Goal: Task Accomplishment & Management: Complete application form

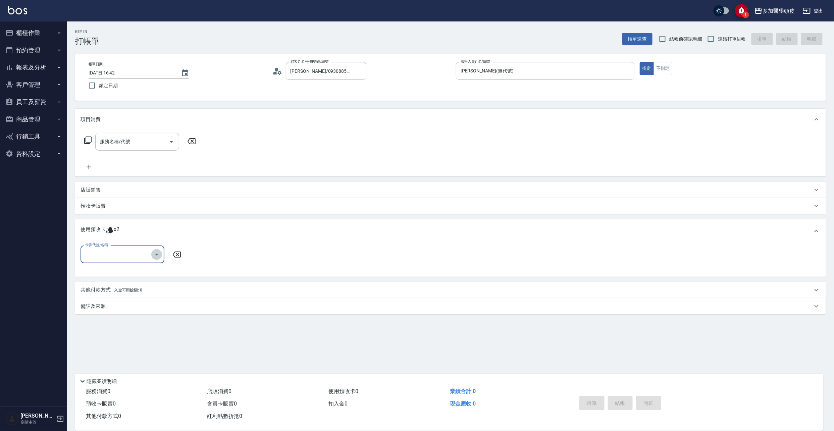
click at [157, 256] on icon "Open" at bounding box center [157, 255] width 8 height 8
click at [148, 273] on div "哥德式護髮5送1 剩餘2張" at bounding box center [123, 271] width 84 height 11
type input "哥德式護髮5送1"
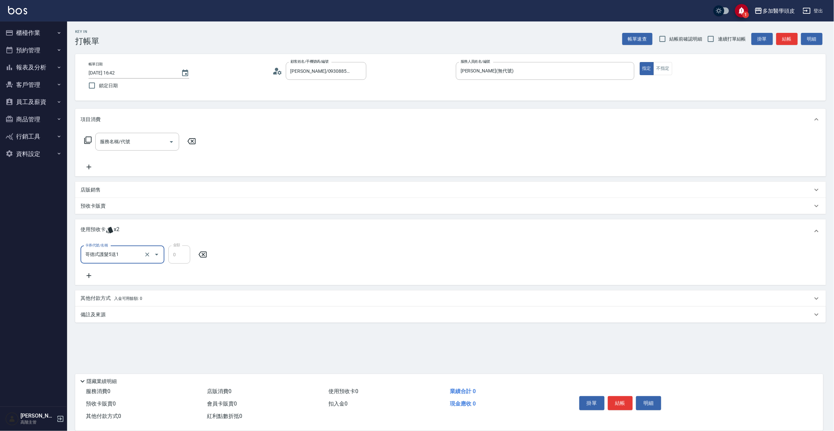
click at [86, 191] on p "店販銷售" at bounding box center [91, 190] width 20 height 7
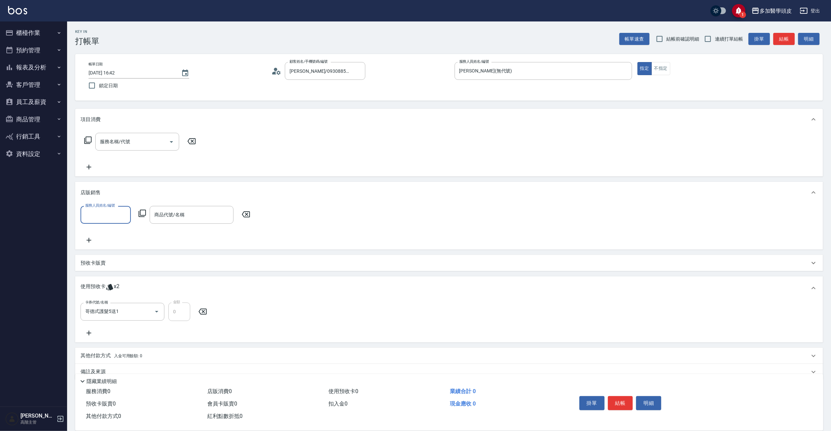
click at [113, 217] on input "服務人員姓名/編號" at bounding box center [106, 215] width 44 height 12
click at [108, 254] on span "[PERSON_NAME](無代號)" at bounding box center [106, 261] width 40 height 14
type input "[PERSON_NAME](無代號)"
click at [124, 218] on icon "Clear" at bounding box center [123, 215] width 7 height 7
drag, startPoint x: 244, startPoint y: 212, endPoint x: 209, endPoint y: 232, distance: 40.4
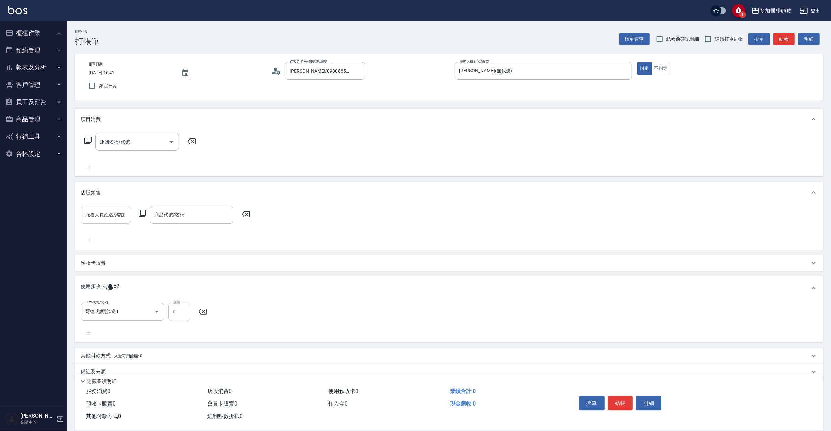
click at [242, 212] on icon at bounding box center [246, 214] width 17 height 8
click at [245, 213] on icon at bounding box center [246, 214] width 17 height 8
click at [246, 214] on icon at bounding box center [246, 214] width 17 height 8
click at [247, 214] on icon at bounding box center [246, 214] width 17 height 8
drag, startPoint x: 247, startPoint y: 214, endPoint x: 101, endPoint y: 257, distance: 152.5
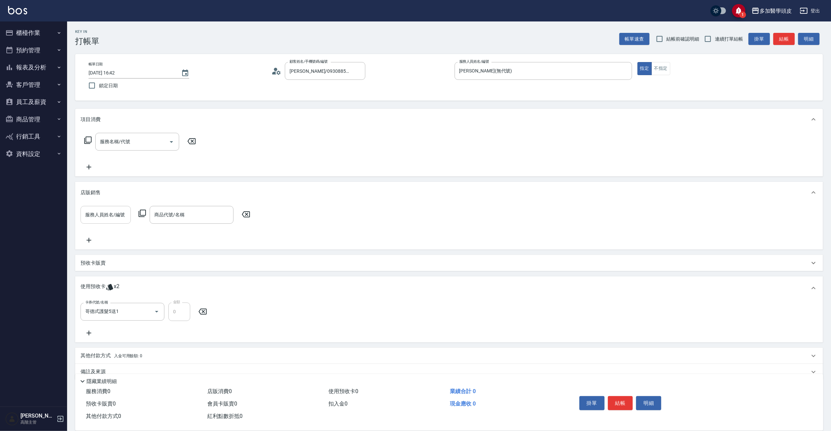
click at [243, 218] on icon at bounding box center [246, 214] width 17 height 8
drag, startPoint x: 93, startPoint y: 260, endPoint x: 93, endPoint y: 265, distance: 4.7
click at [93, 261] on p "預收卡販賣" at bounding box center [93, 263] width 25 height 7
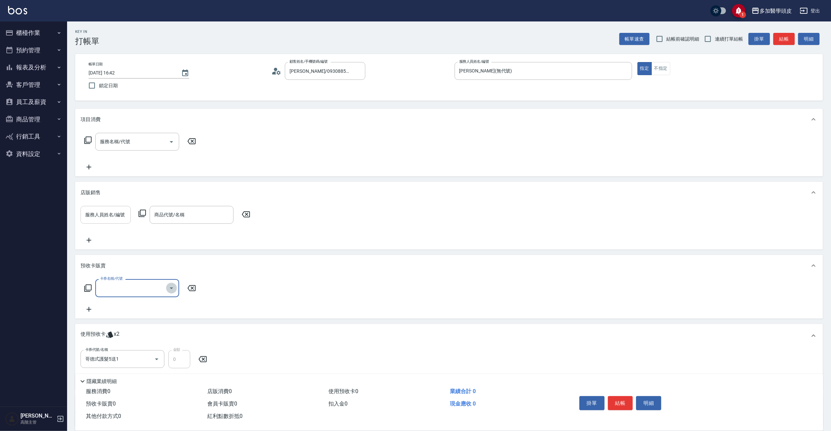
click at [173, 288] on icon "Open" at bounding box center [171, 288] width 8 height 8
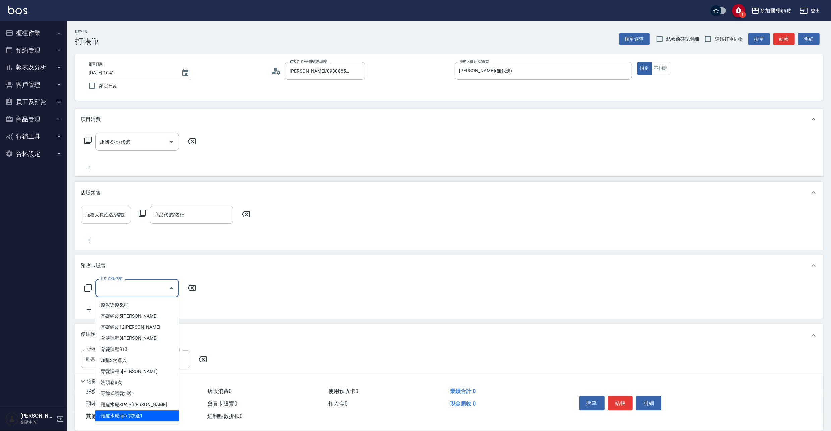
click at [148, 415] on span "頭皮水療spa 買5送1" at bounding box center [137, 415] width 84 height 11
type input "頭皮水療spa 買5送1(W4)"
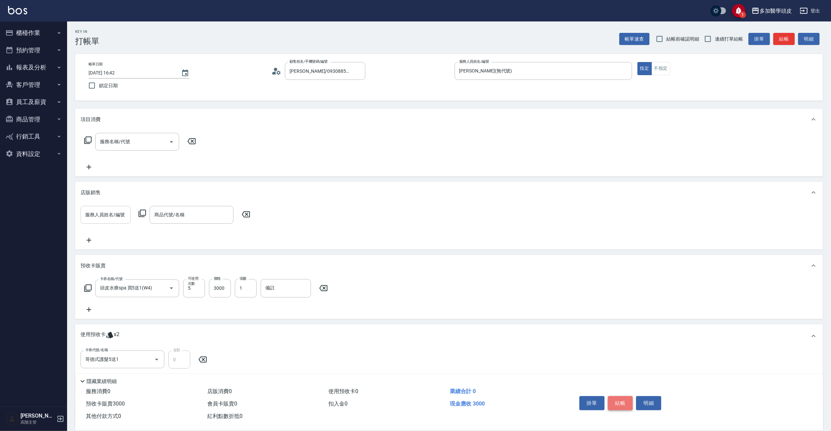
click at [621, 401] on button "結帳" at bounding box center [620, 403] width 25 height 14
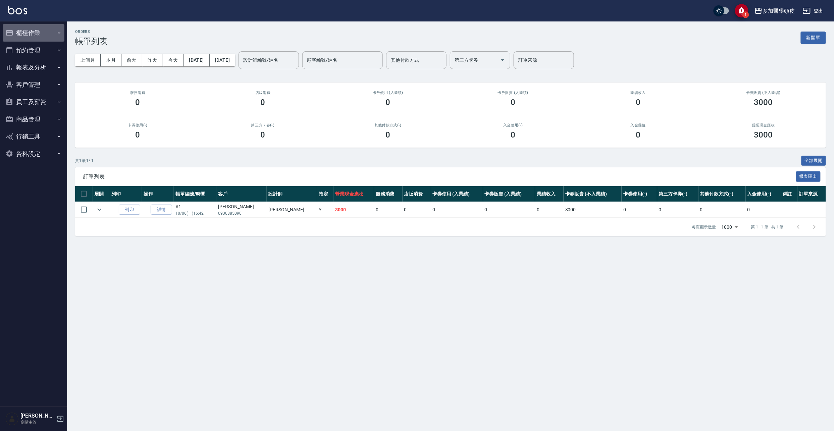
click at [19, 31] on button "櫃檯作業" at bounding box center [34, 32] width 62 height 17
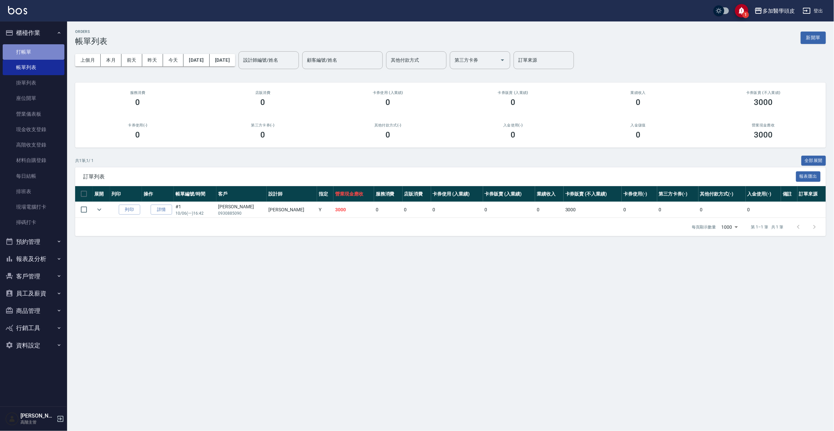
click at [35, 54] on link "打帳單" at bounding box center [34, 51] width 62 height 15
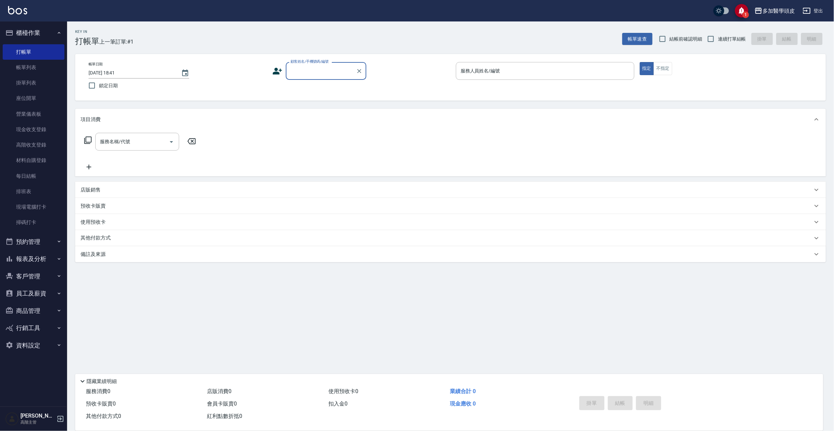
click at [315, 68] on input "顧客姓名/手機號碼/編號" at bounding box center [321, 71] width 64 height 12
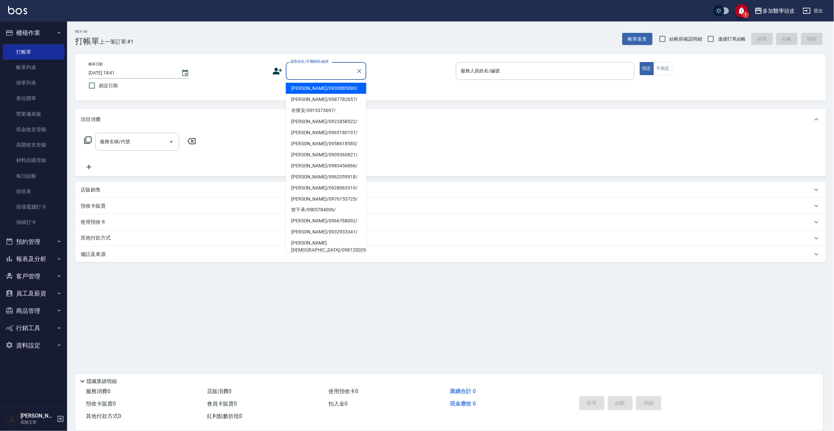
click at [318, 91] on li "[PERSON_NAME]/0930885090/" at bounding box center [326, 88] width 81 height 11
type input "[PERSON_NAME]/0930885090/"
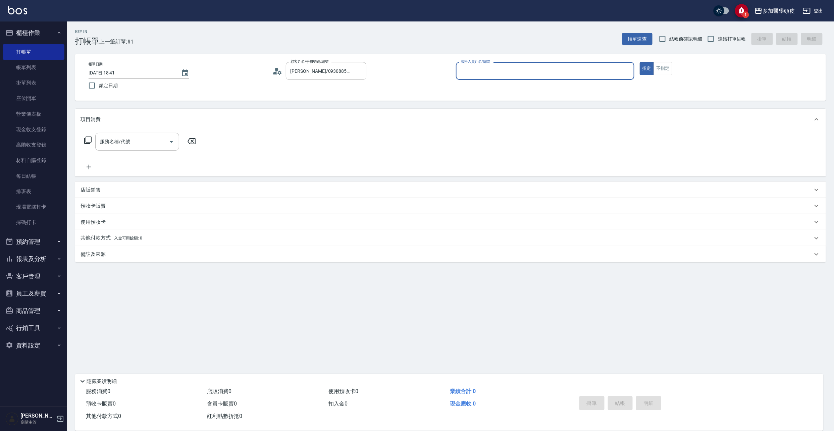
type input "[PERSON_NAME](無代號)"
click at [105, 218] on p "使用預收卡" at bounding box center [93, 223] width 25 height 10
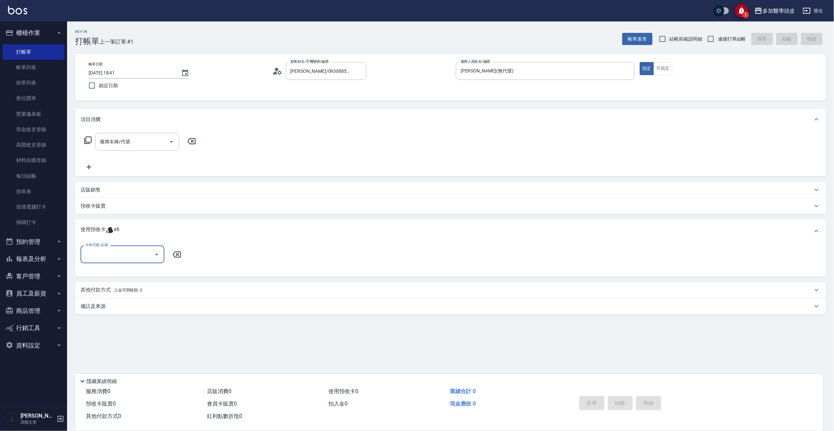
click at [157, 258] on icon "Open" at bounding box center [157, 255] width 8 height 8
click at [42, 68] on link "帳單列表" at bounding box center [34, 67] width 62 height 15
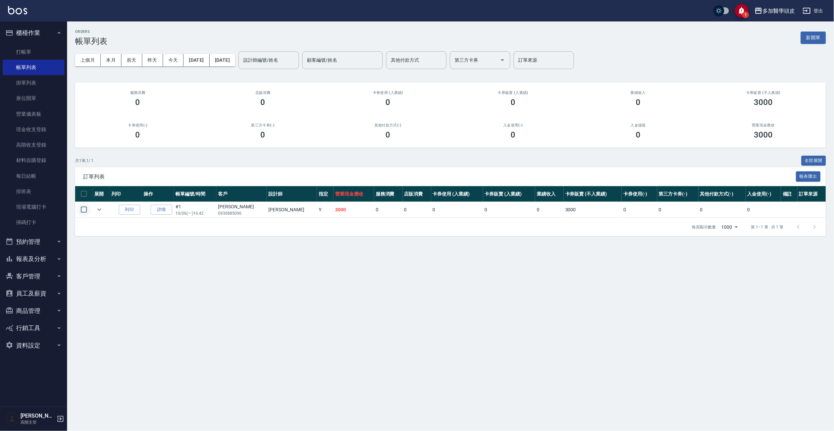
click at [82, 210] on input "checkbox" at bounding box center [84, 210] width 14 height 14
checkbox input "true"
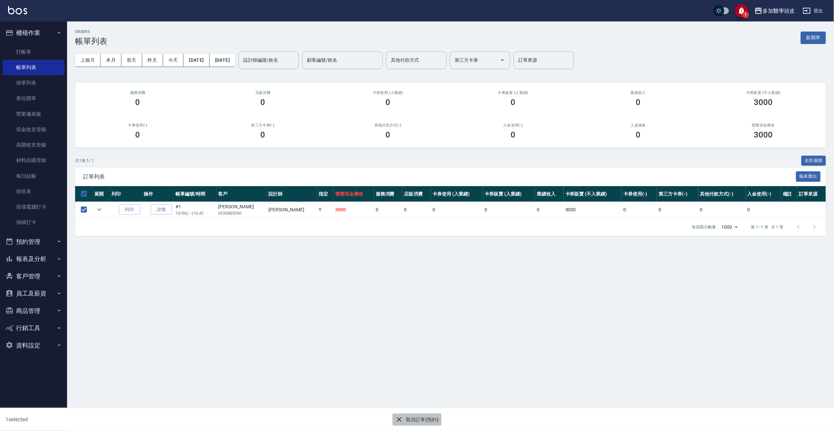
click at [428, 420] on button "取消訂單(預約)" at bounding box center [417, 420] width 49 height 12
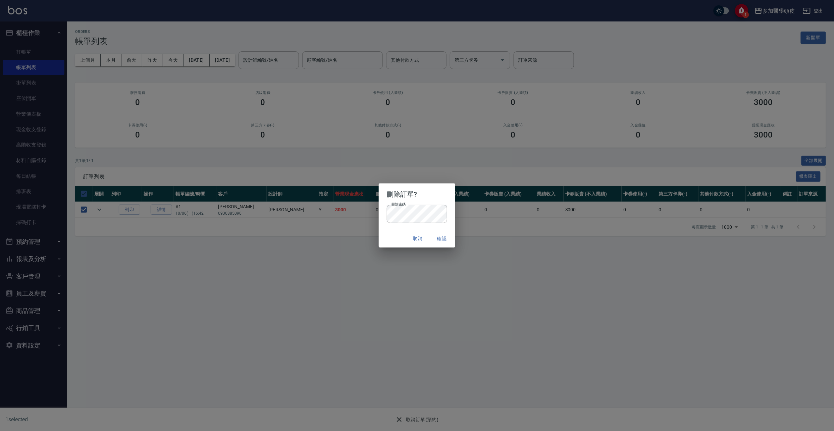
click at [415, 424] on div "刪除訂單? 刪除密碼 刪除密碼 取消 確認" at bounding box center [417, 215] width 834 height 431
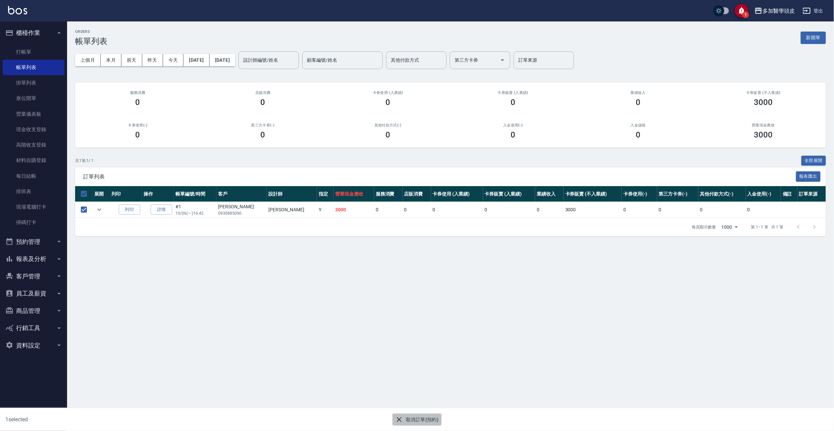
click at [411, 421] on button "取消訂單(預約)" at bounding box center [417, 420] width 49 height 12
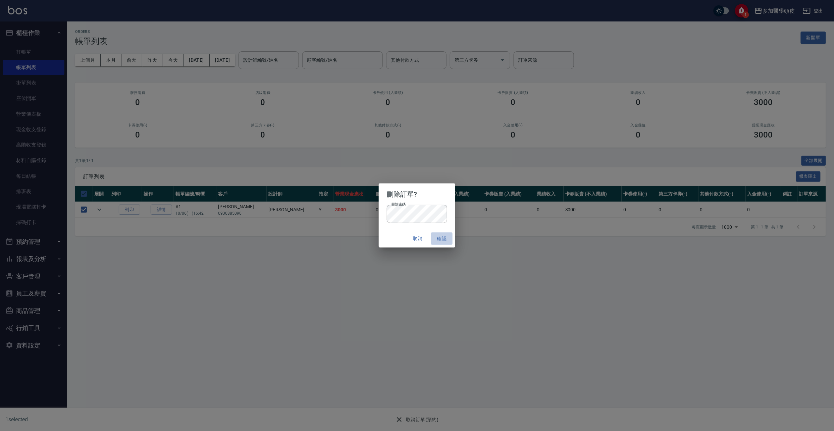
click at [443, 239] on button "確認" at bounding box center [441, 239] width 21 height 12
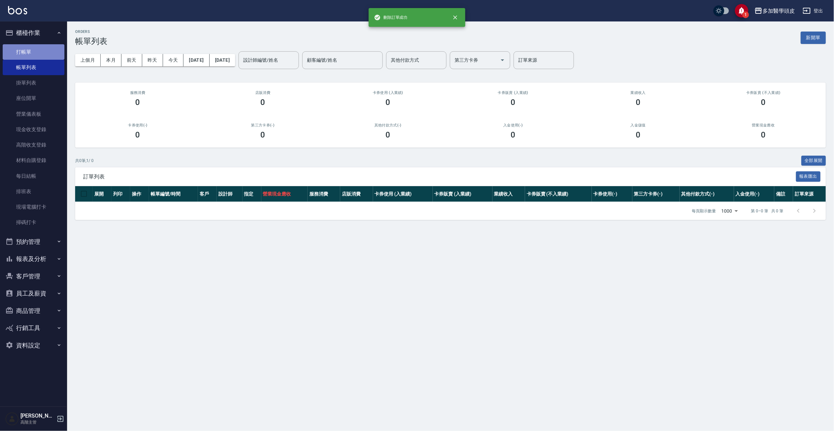
click at [54, 54] on link "打帳單" at bounding box center [34, 51] width 62 height 15
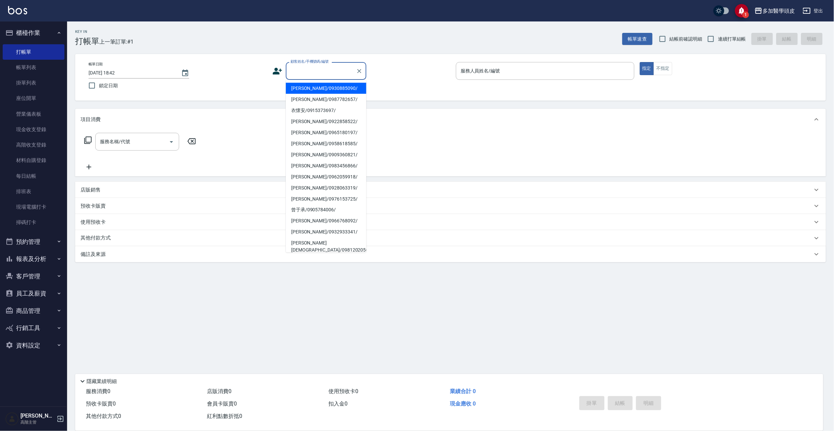
click at [309, 67] on input "顧客姓名/手機號碼/編號" at bounding box center [321, 71] width 64 height 12
drag, startPoint x: 317, startPoint y: 89, endPoint x: 464, endPoint y: 60, distance: 149.5
click at [318, 89] on li "[PERSON_NAME]/0930885090/" at bounding box center [326, 88] width 81 height 11
type input "[PERSON_NAME]/0930885090/"
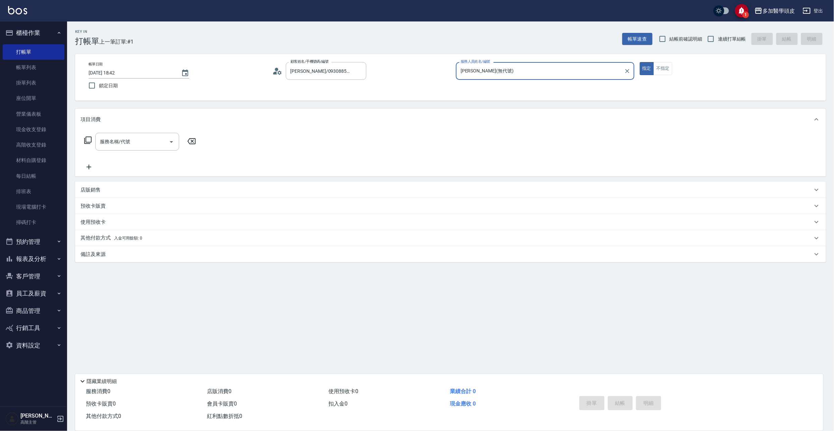
type input "[PERSON_NAME](無代號)"
click at [96, 208] on p "預收卡販賣" at bounding box center [93, 206] width 25 height 7
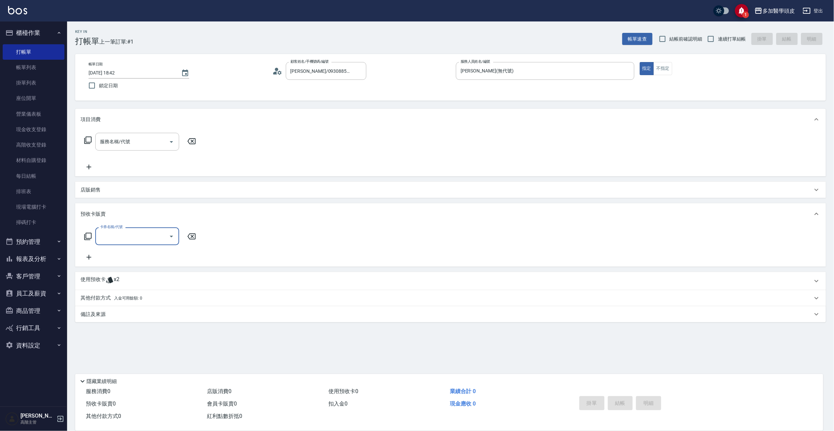
click at [171, 237] on icon "Open" at bounding box center [171, 237] width 8 height 8
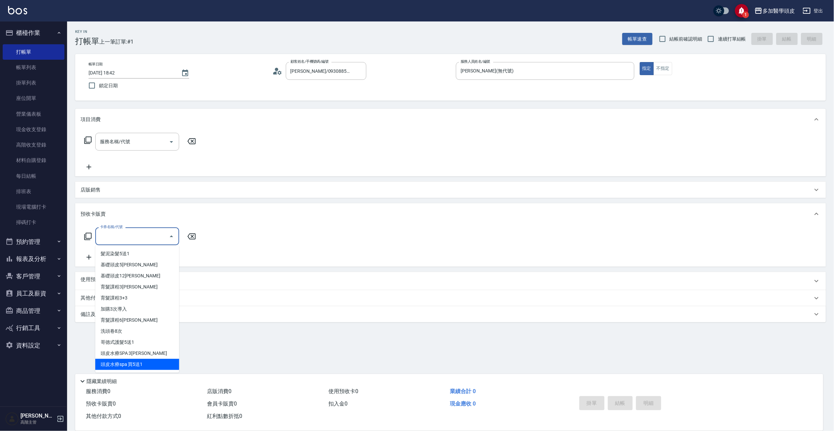
click at [142, 367] on span "頭皮水療spa 買5送1" at bounding box center [137, 364] width 84 height 11
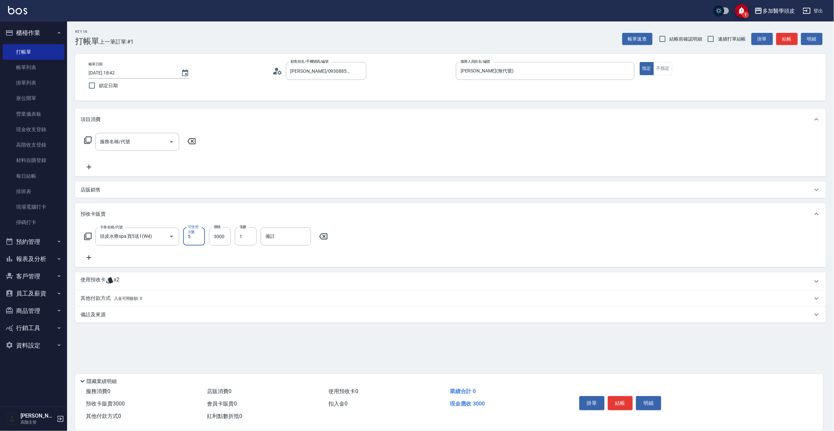
type input "頭皮水療spa 買5送1(W4)"
type input "6"
click at [621, 403] on button "結帳" at bounding box center [620, 403] width 25 height 14
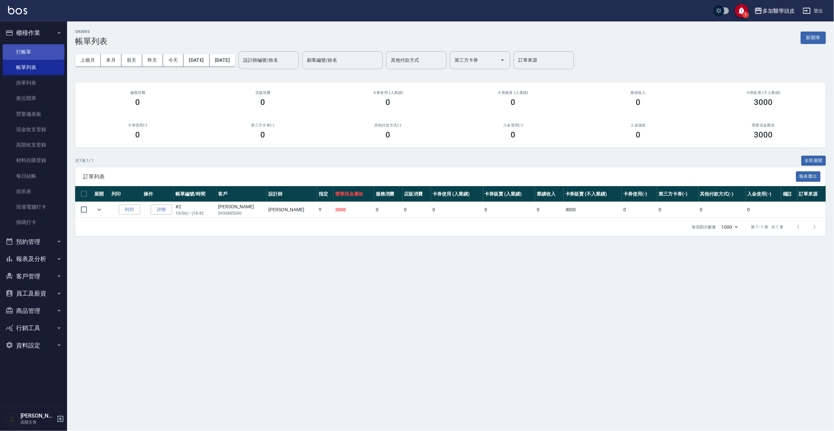
click at [22, 52] on link "打帳單" at bounding box center [34, 51] width 62 height 15
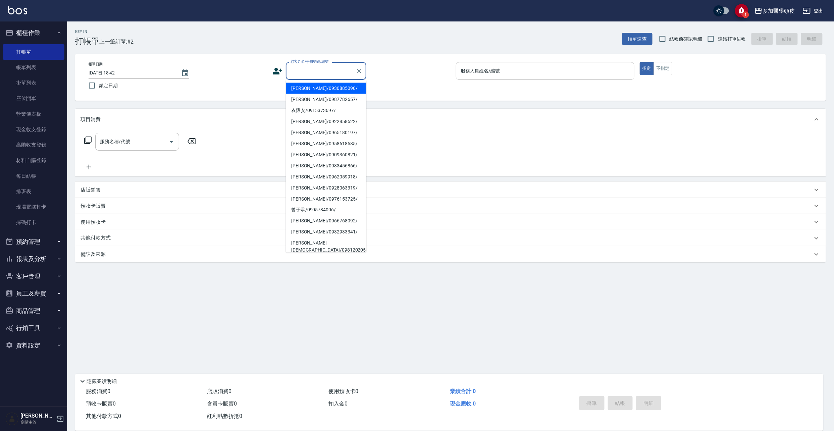
click at [324, 67] on input "顧客姓名/手機號碼/編號" at bounding box center [321, 71] width 64 height 12
click at [324, 89] on li "[PERSON_NAME]/0930885090/" at bounding box center [326, 88] width 81 height 11
type input "[PERSON_NAME]/0930885090/"
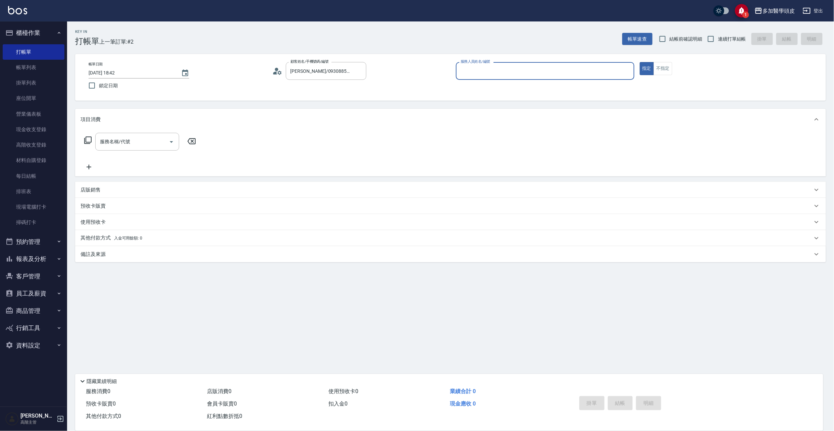
type input "[PERSON_NAME](無代號)"
click at [506, 72] on input "[PERSON_NAME](無代號)" at bounding box center [540, 71] width 162 height 12
click at [114, 222] on span "x8" at bounding box center [117, 223] width 6 height 10
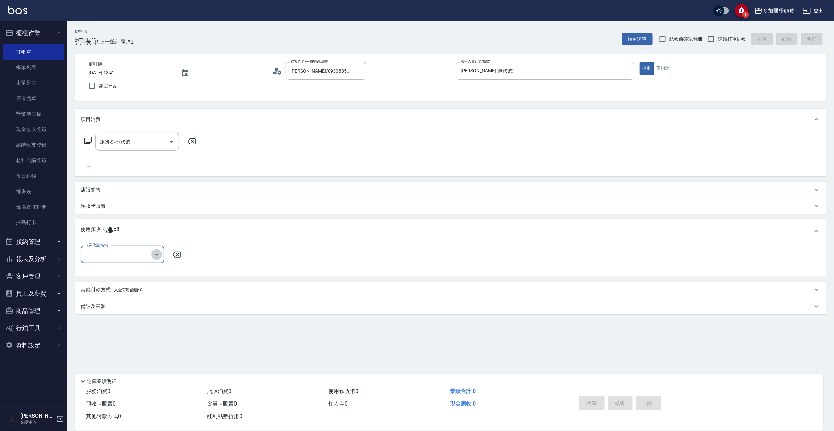
click at [158, 256] on icon "Open" at bounding box center [157, 255] width 8 height 8
click at [144, 272] on div "哥德式護髮5送1 剩餘2張" at bounding box center [123, 271] width 84 height 11
type input "哥德式護髮5送1"
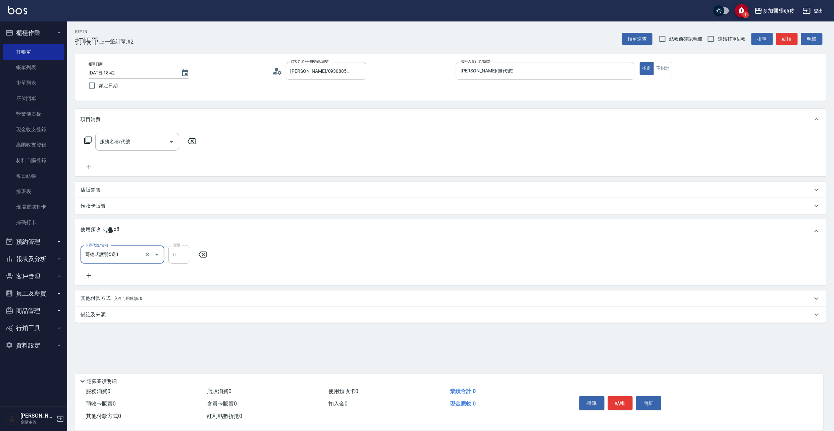
click at [91, 277] on icon at bounding box center [89, 276] width 17 height 8
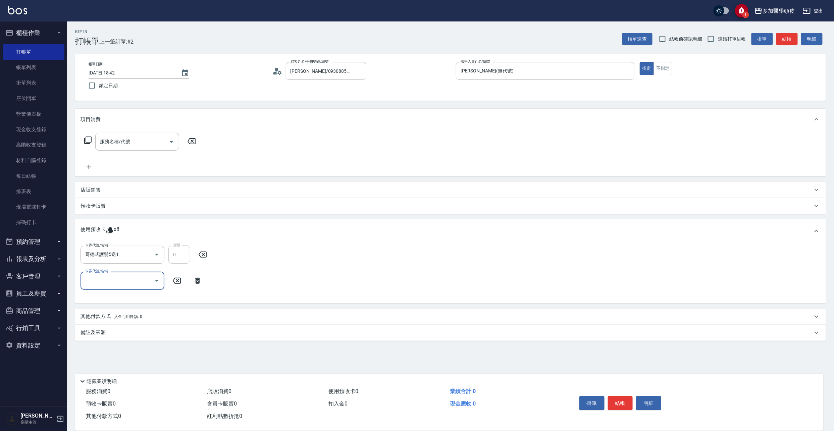
click at [157, 281] on icon "Open" at bounding box center [157, 281] width 8 height 8
click at [155, 308] on div "頭皮水療spa 買5送1 剩餘6張" at bounding box center [123, 309] width 84 height 11
type input "頭皮水療spa 買5送1"
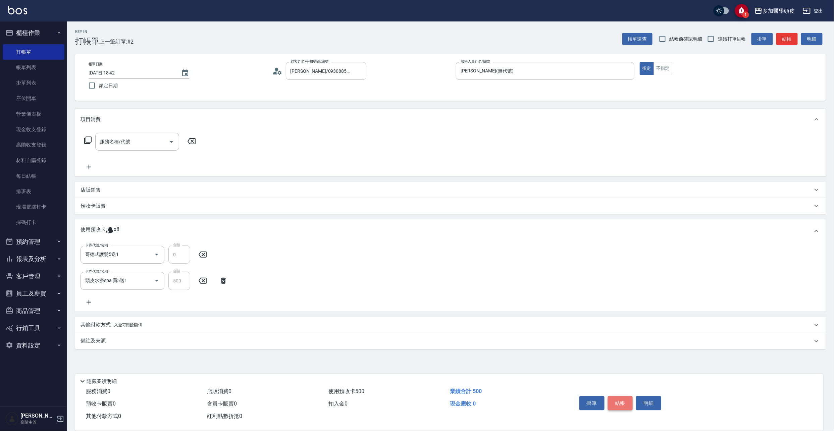
click at [613, 399] on button "結帳" at bounding box center [620, 403] width 25 height 14
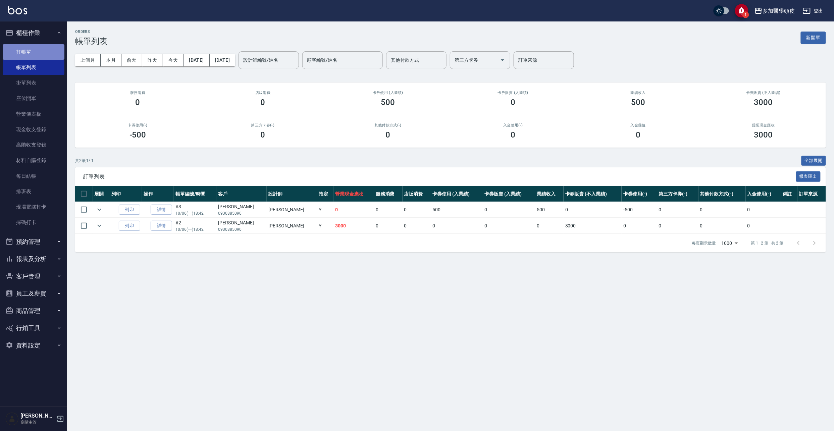
click at [41, 58] on link "打帳單" at bounding box center [34, 51] width 62 height 15
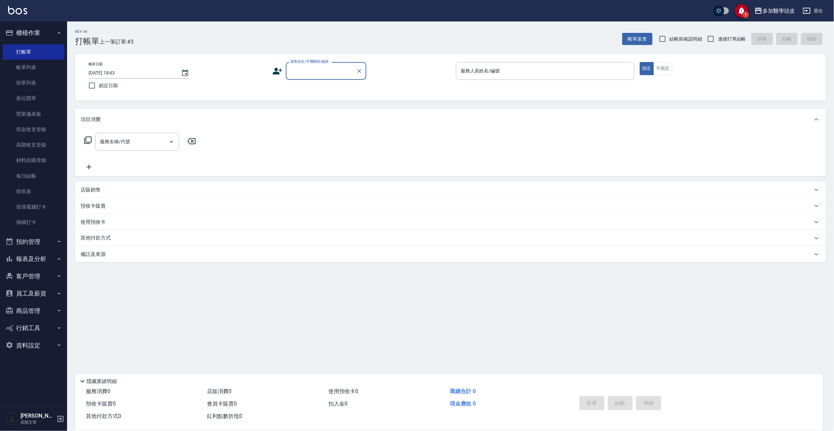
click at [336, 66] on input "顧客姓名/手機號碼/編號" at bounding box center [321, 71] width 64 height 12
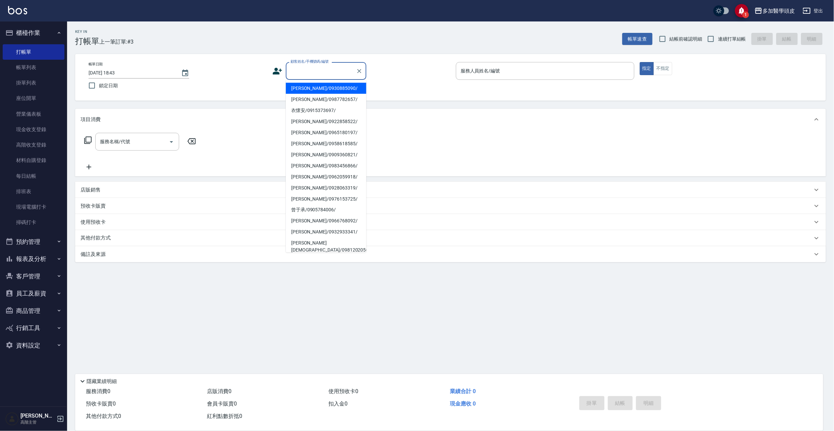
click at [341, 86] on li "[PERSON_NAME]/0930885090/" at bounding box center [326, 88] width 81 height 11
type input "[PERSON_NAME]/0930885090/"
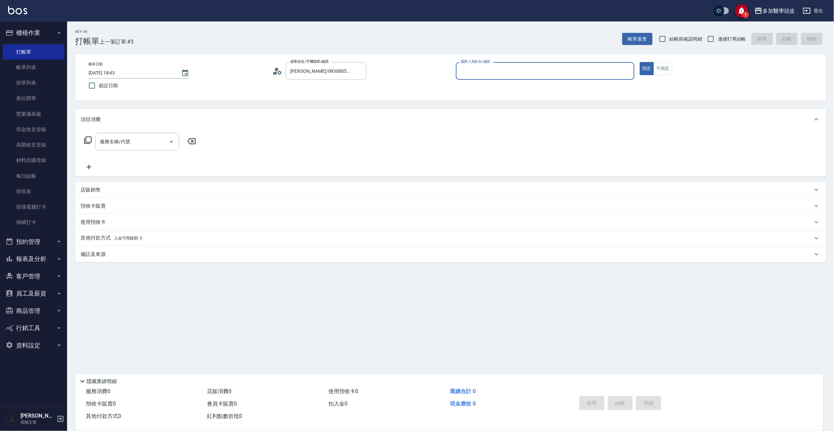
type input "[PERSON_NAME](無代號)"
click at [115, 221] on span "x6" at bounding box center [117, 223] width 6 height 10
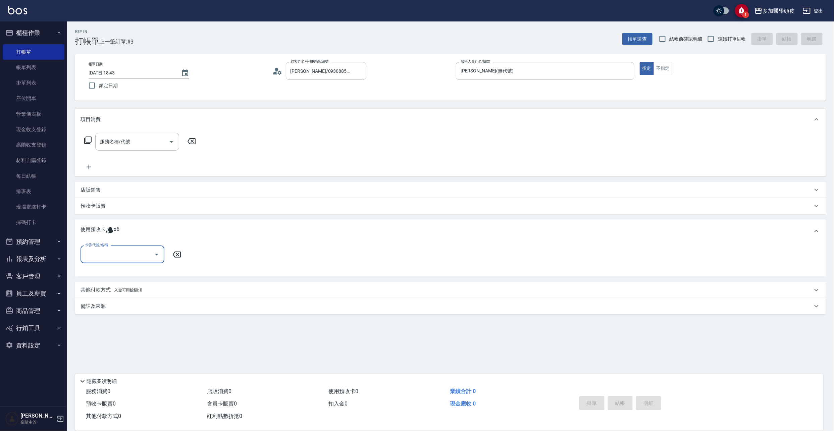
click at [156, 256] on icon "Open" at bounding box center [157, 255] width 8 height 8
click at [37, 65] on link "帳單列表" at bounding box center [34, 67] width 62 height 15
